Goal: Task Accomplishment & Management: Manage account settings

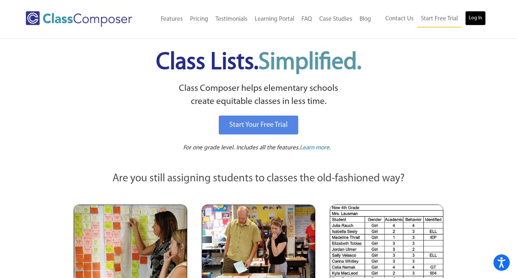
click at [482, 18] on link "Log In" at bounding box center [476, 18] width 21 height 15
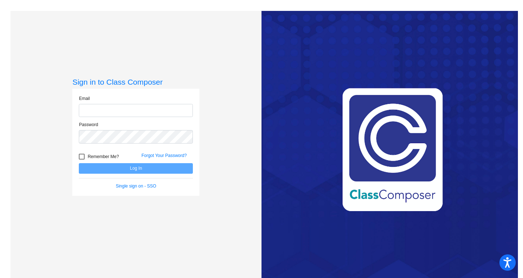
type input "[EMAIL_ADDRESS][PERSON_NAME][DOMAIN_NAME]"
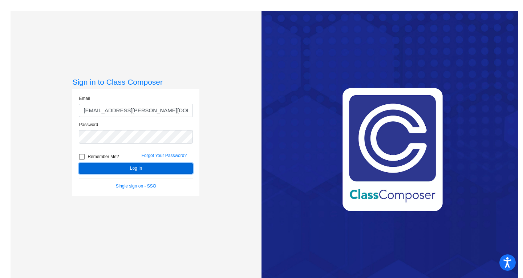
drag, startPoint x: 157, startPoint y: 168, endPoint x: 77, endPoint y: 171, distance: 80.7
click at [157, 168] on button "Log In" at bounding box center [136, 168] width 114 height 11
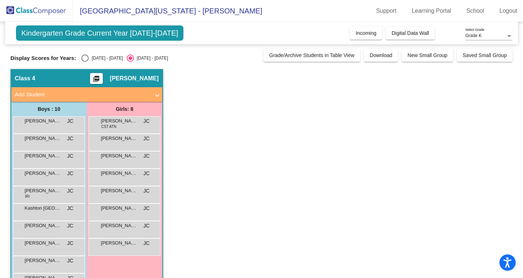
scroll to position [24, 0]
